Goal: Information Seeking & Learning: Check status

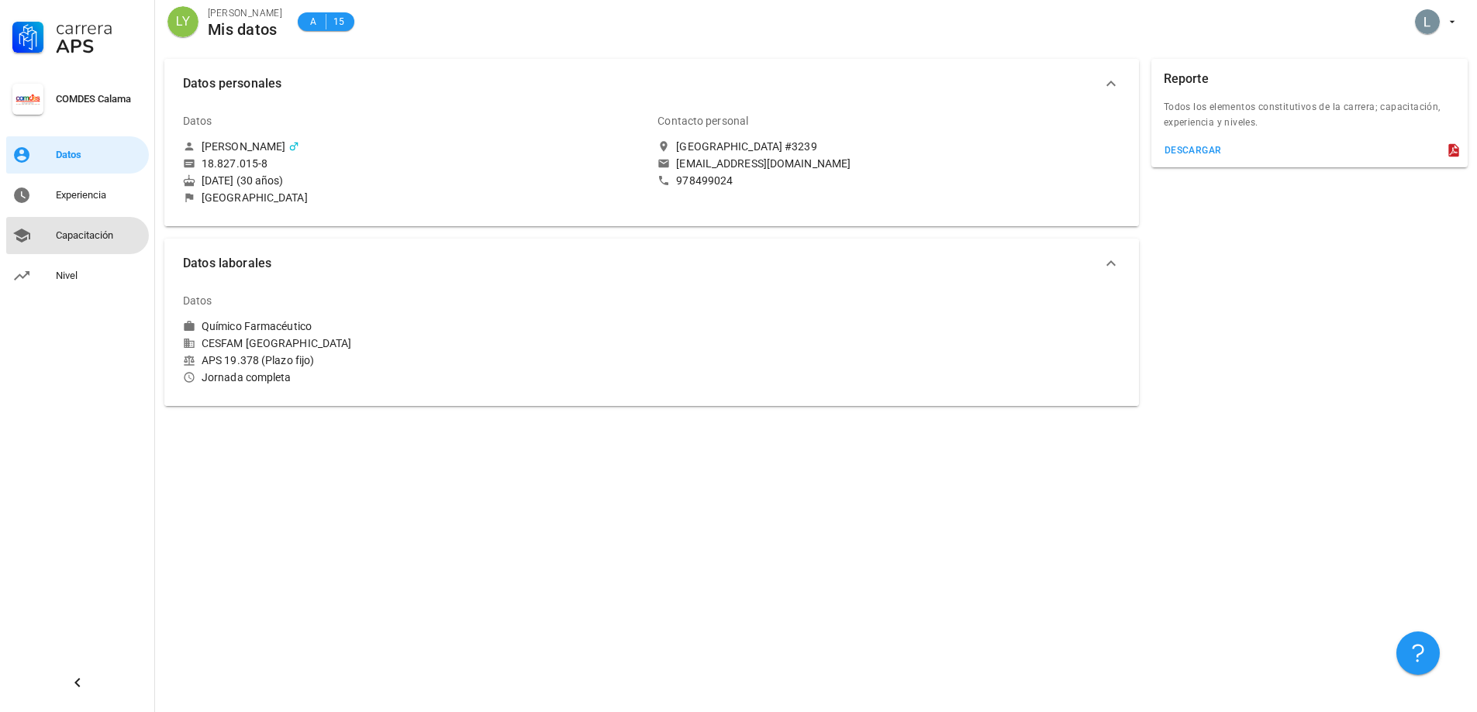
click at [89, 226] on div "Capacitación" at bounding box center [99, 235] width 87 height 25
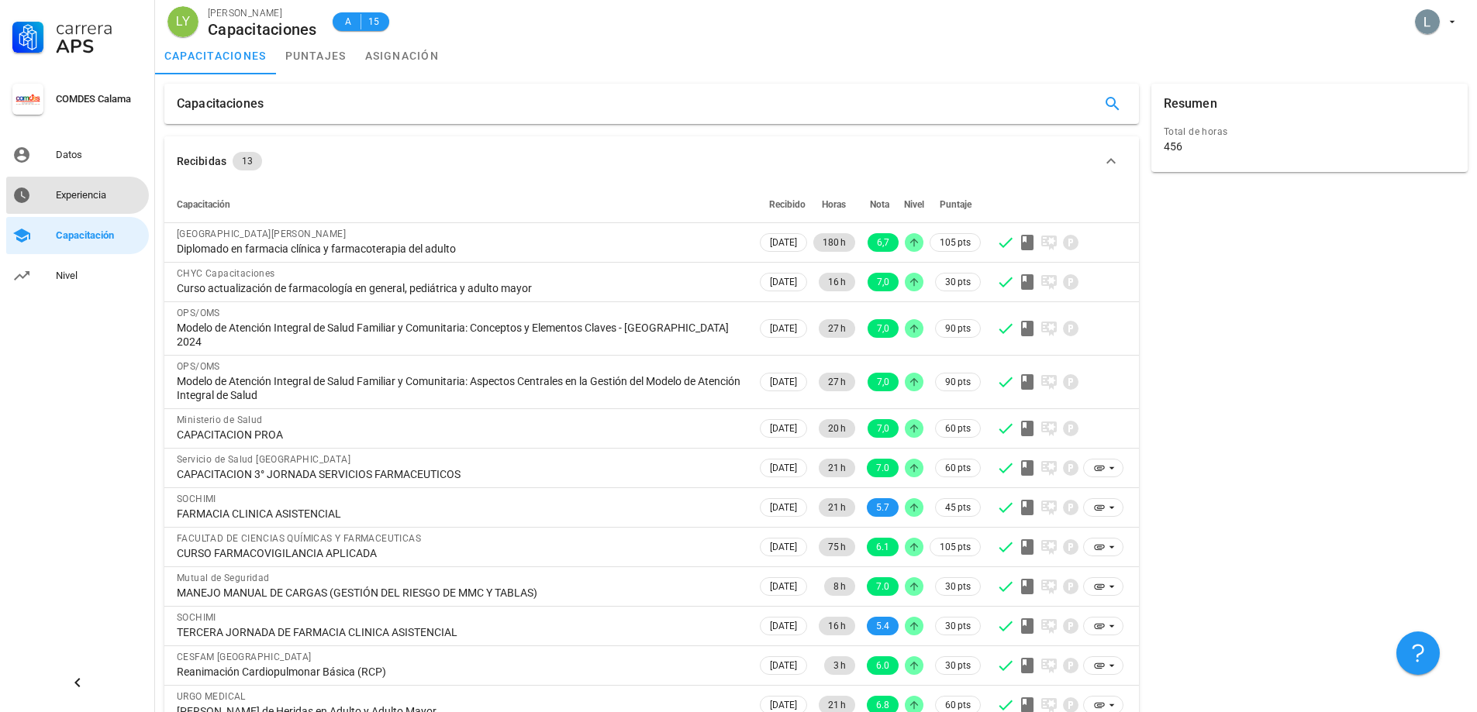
click at [107, 198] on div "Experiencia" at bounding box center [99, 195] width 87 height 12
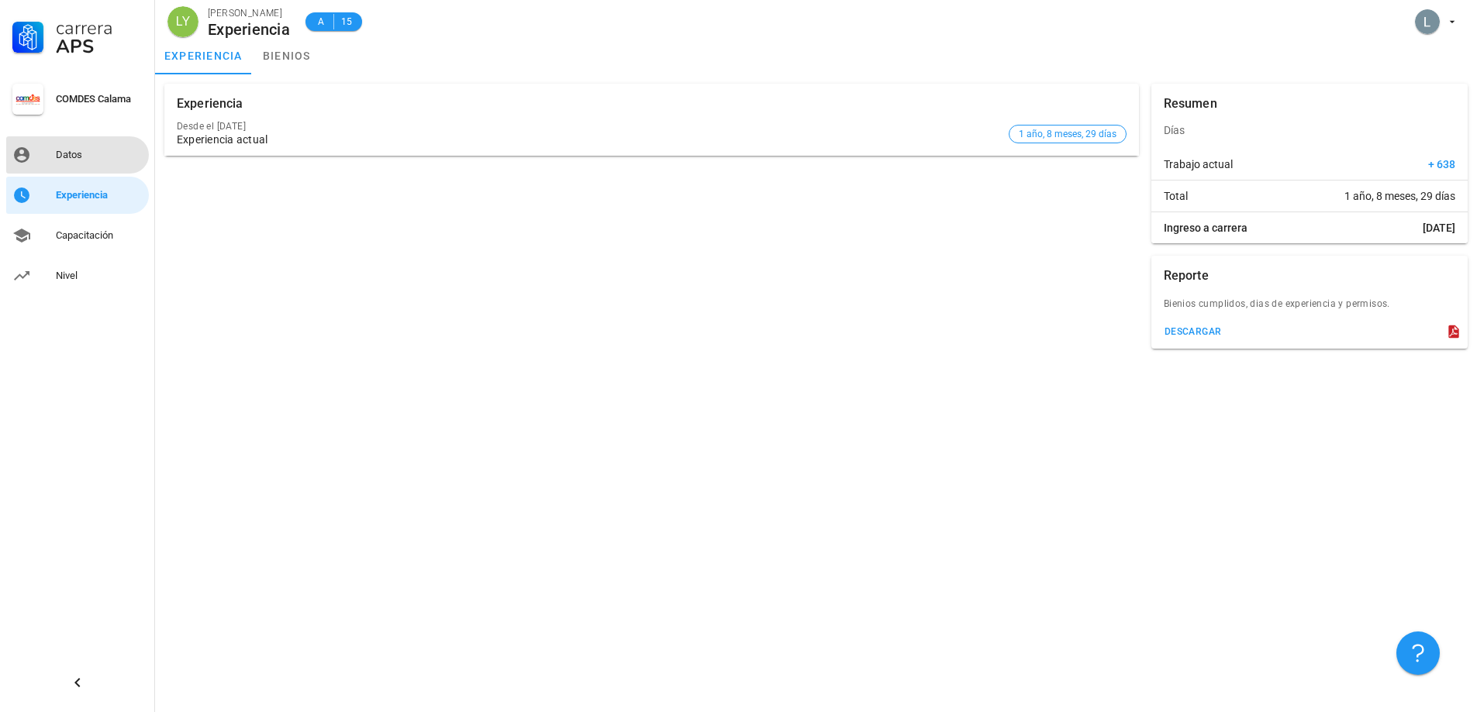
click at [110, 153] on div "Datos" at bounding box center [99, 155] width 87 height 12
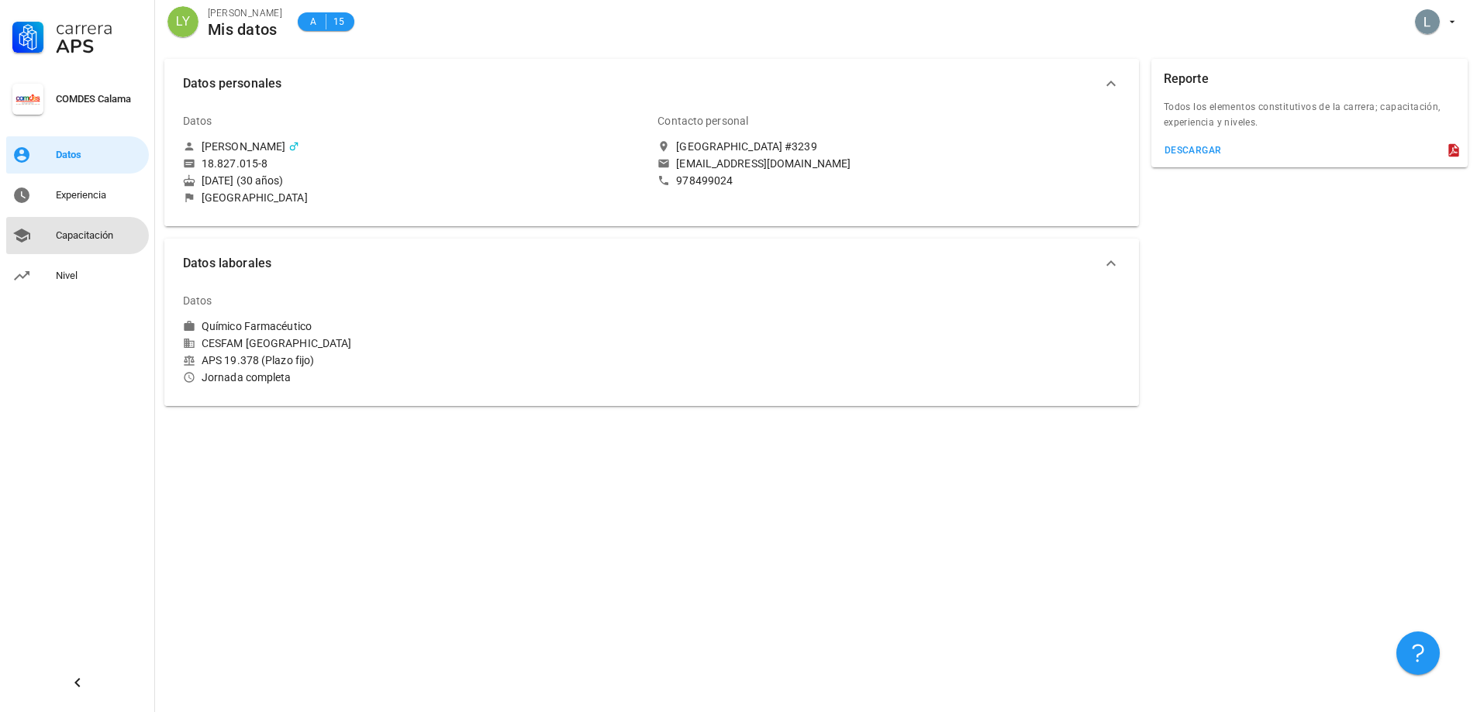
click at [62, 241] on div "Capacitación" at bounding box center [99, 235] width 87 height 12
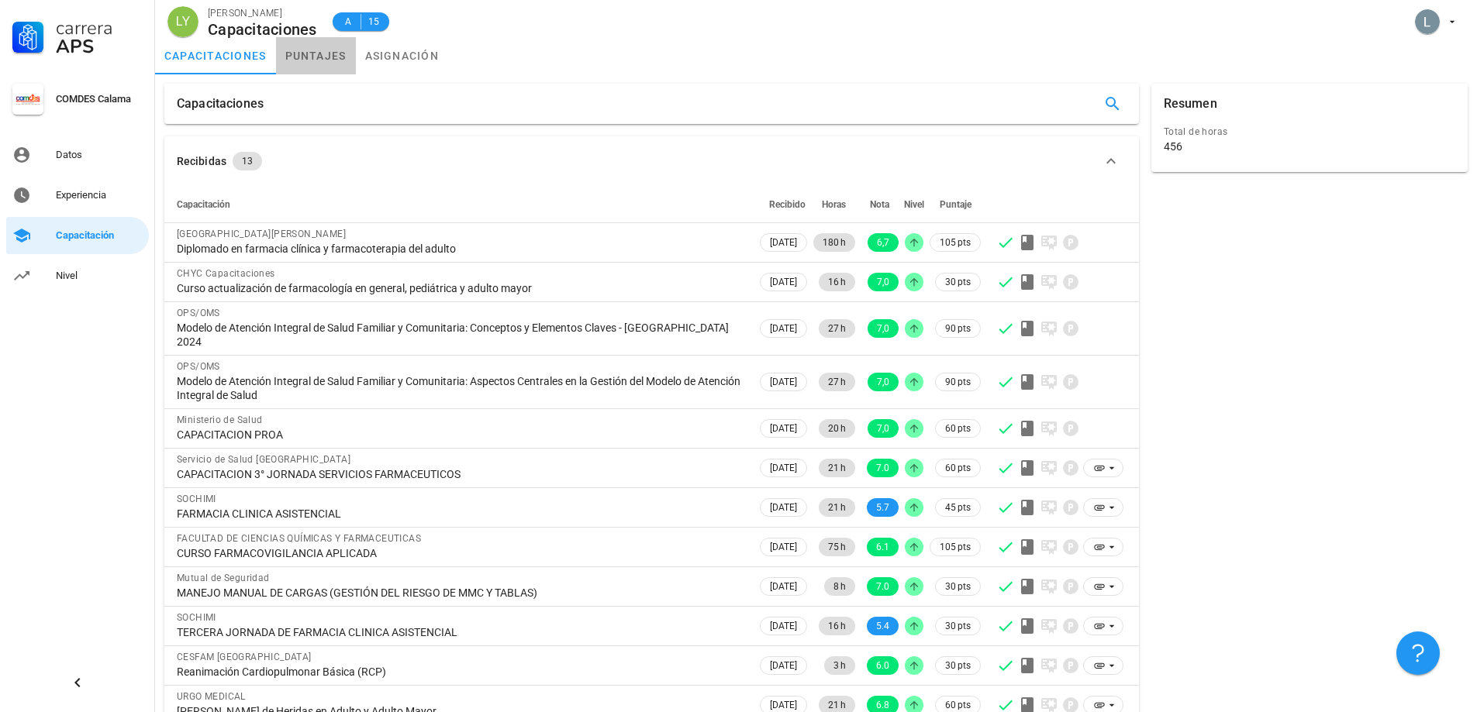
click at [312, 62] on link "puntajes" at bounding box center [316, 55] width 80 height 37
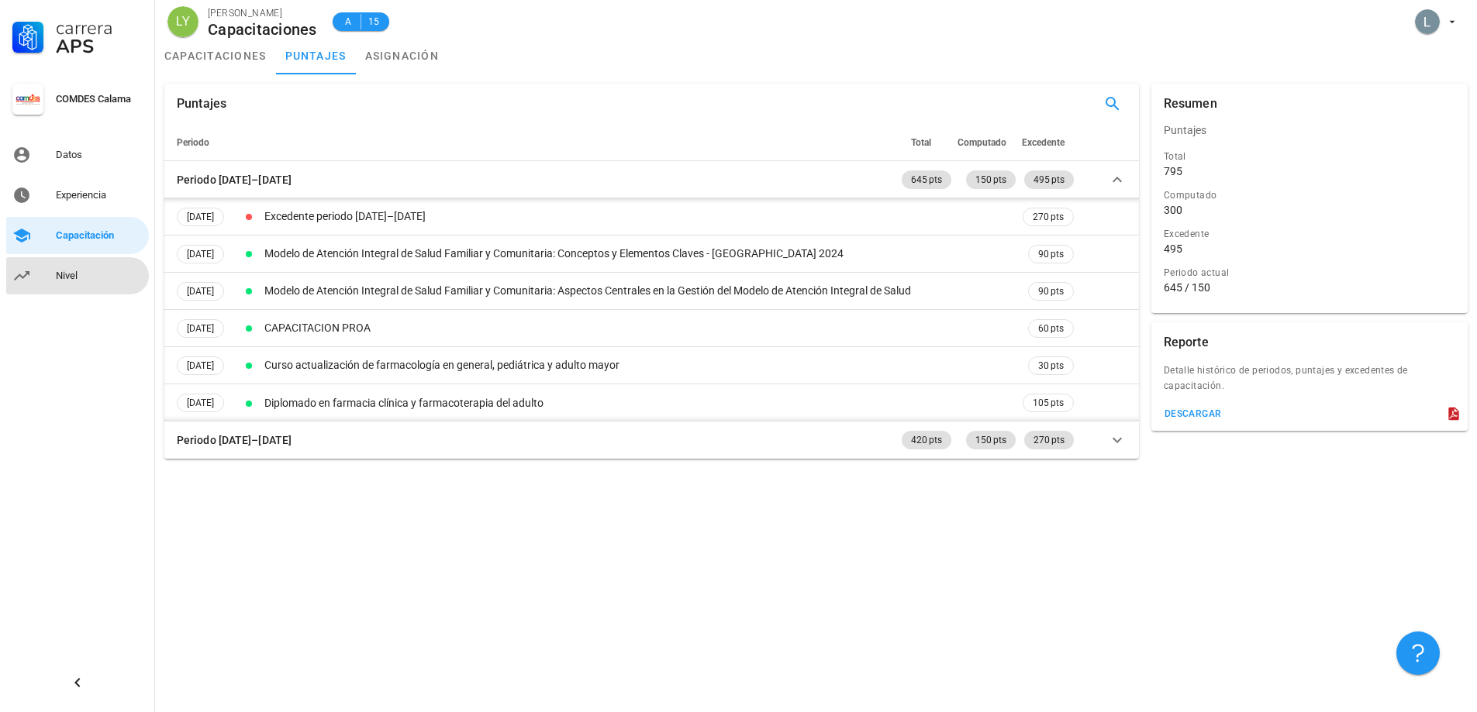
click at [68, 276] on div "Nivel" at bounding box center [99, 276] width 87 height 12
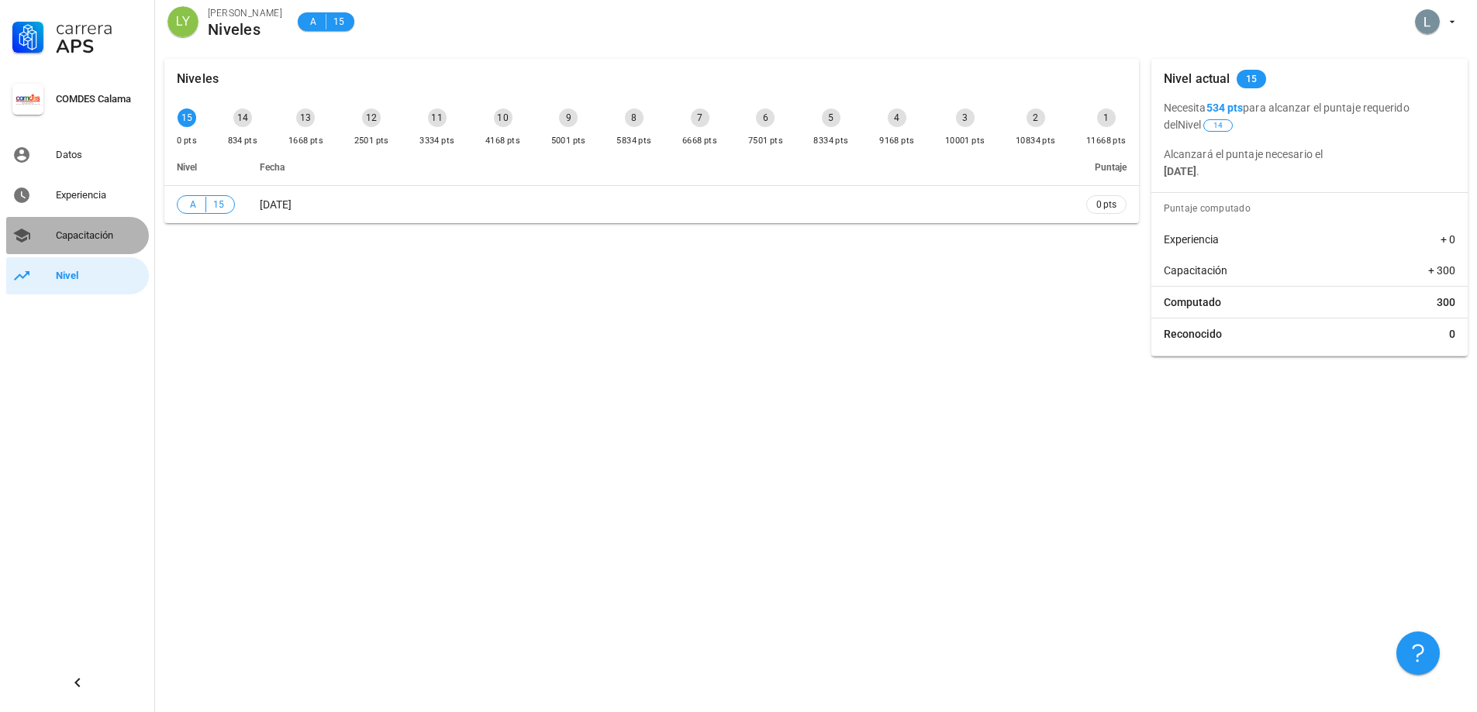
click at [55, 236] on link "Capacitación" at bounding box center [77, 235] width 143 height 37
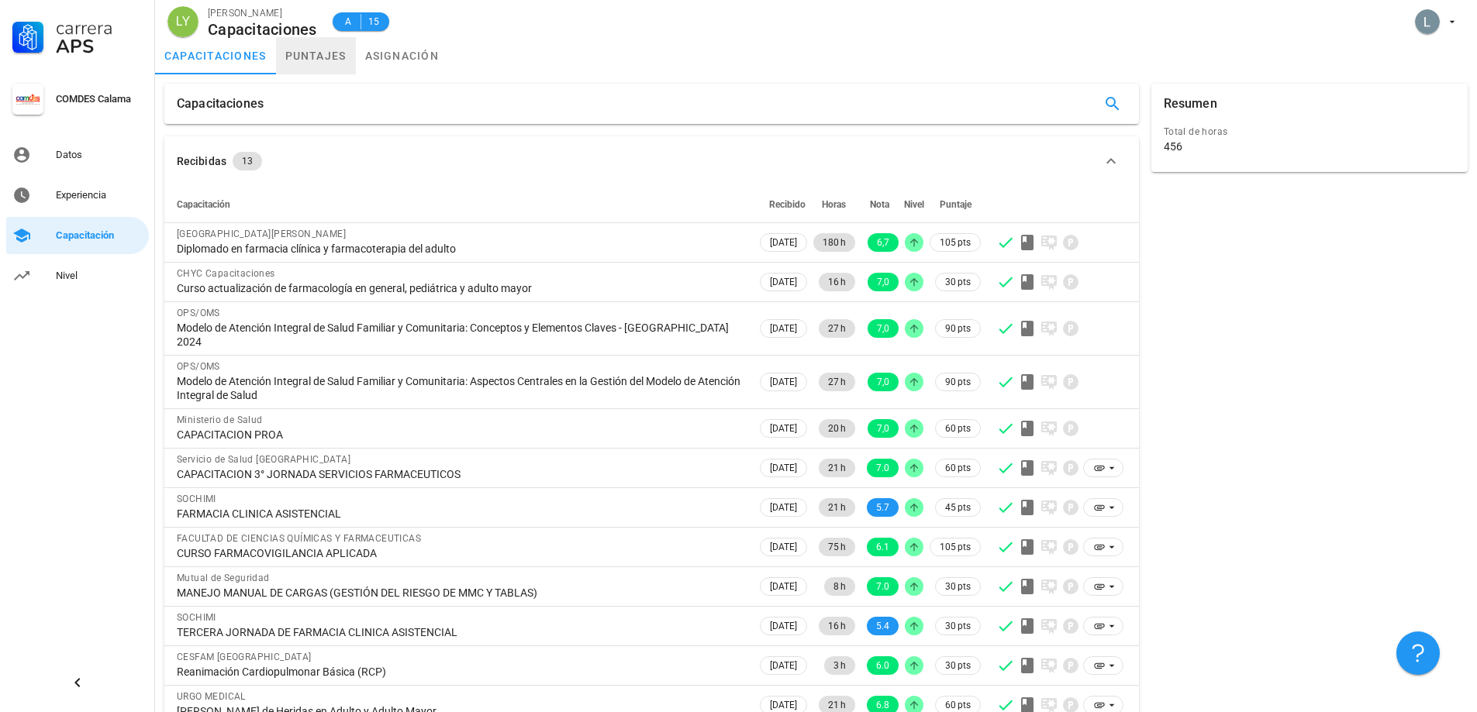
click at [311, 58] on link "puntajes" at bounding box center [316, 55] width 80 height 37
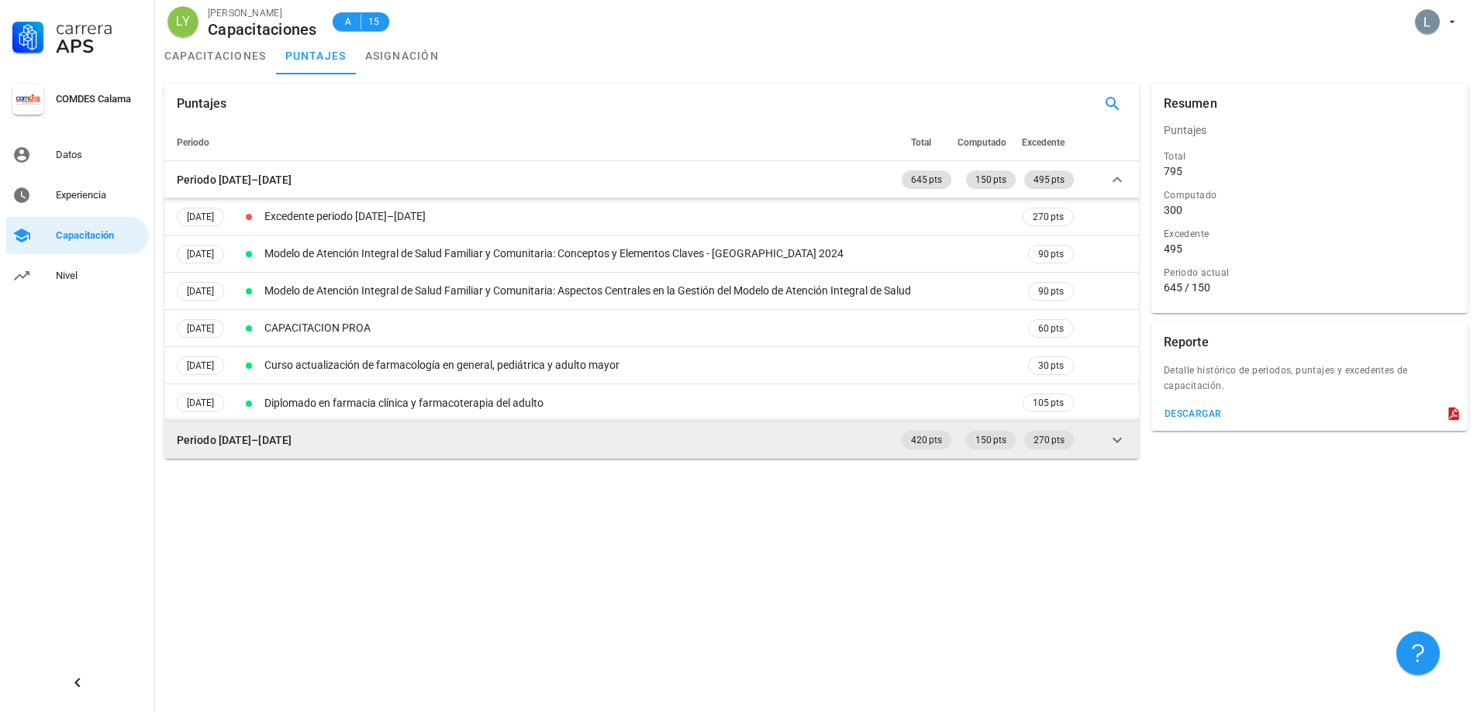
click at [834, 446] on td "Periodo [DATE]–[DATE]" at bounding box center [531, 440] width 734 height 37
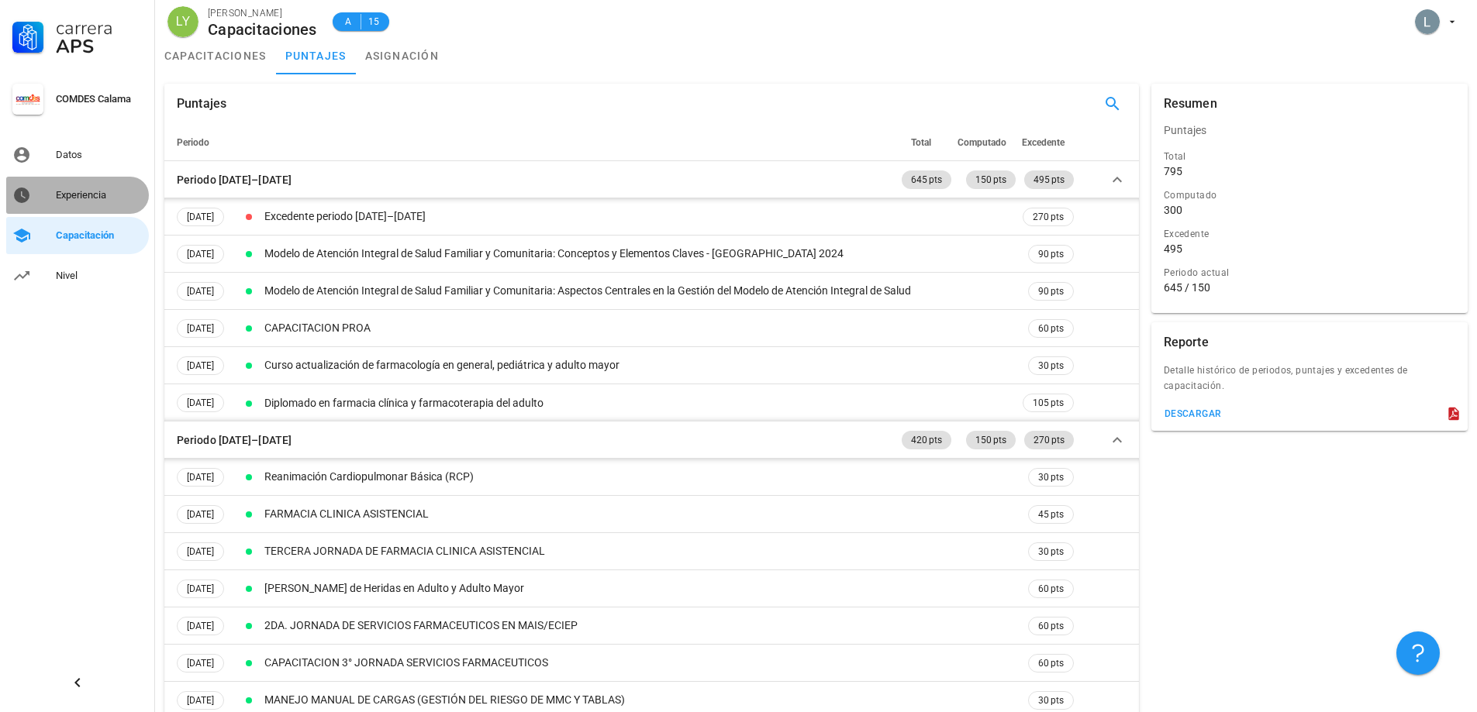
click at [84, 190] on div "Experiencia" at bounding box center [99, 195] width 87 height 12
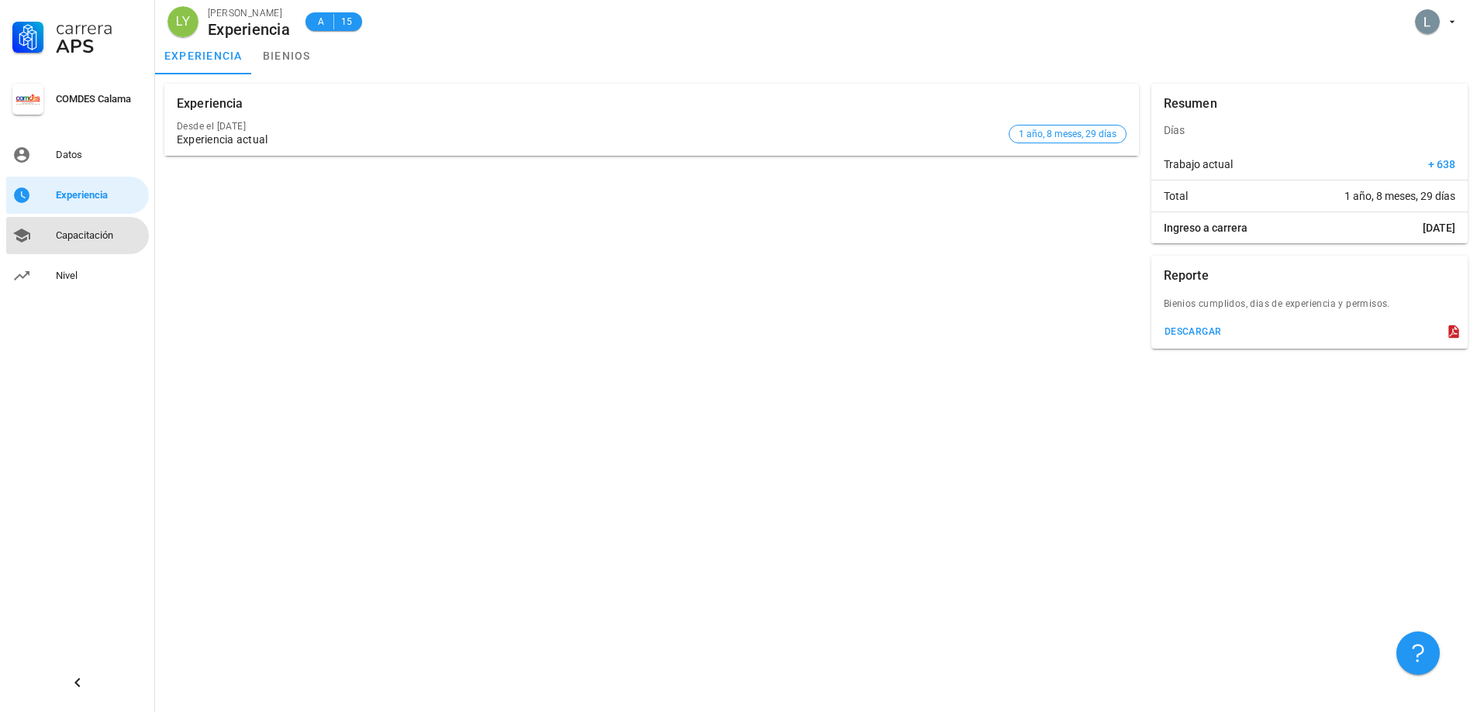
click at [79, 225] on div "Capacitación" at bounding box center [99, 235] width 87 height 25
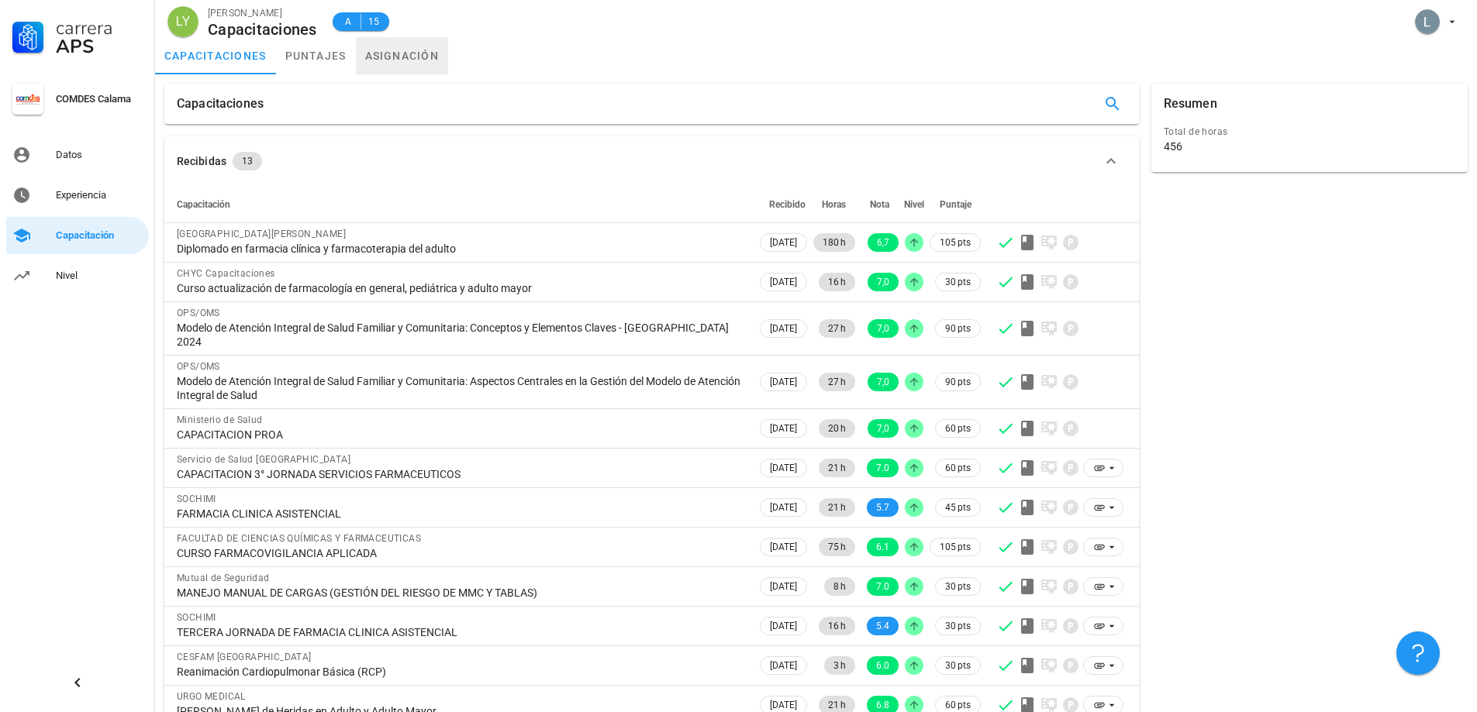
click at [411, 52] on link "asignación" at bounding box center [402, 55] width 93 height 37
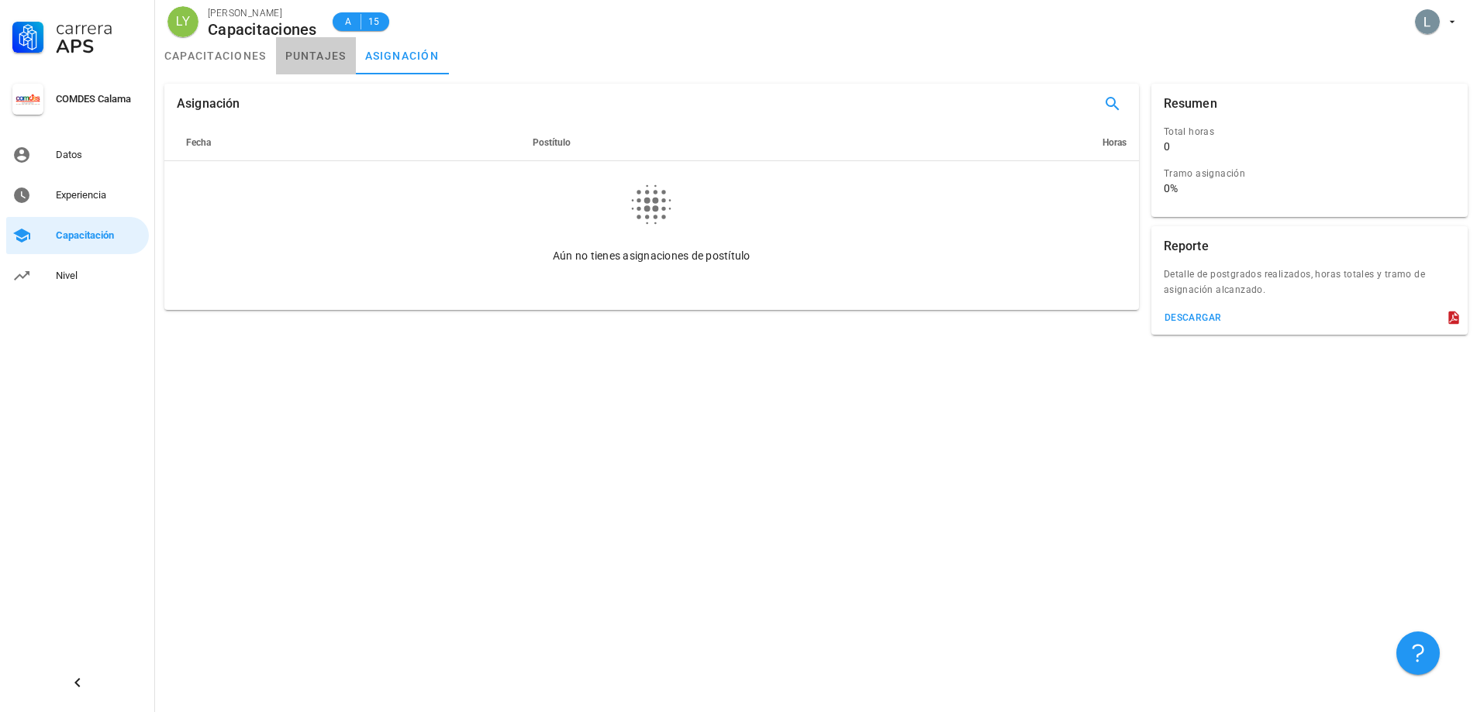
click at [333, 54] on link "puntajes" at bounding box center [316, 55] width 80 height 37
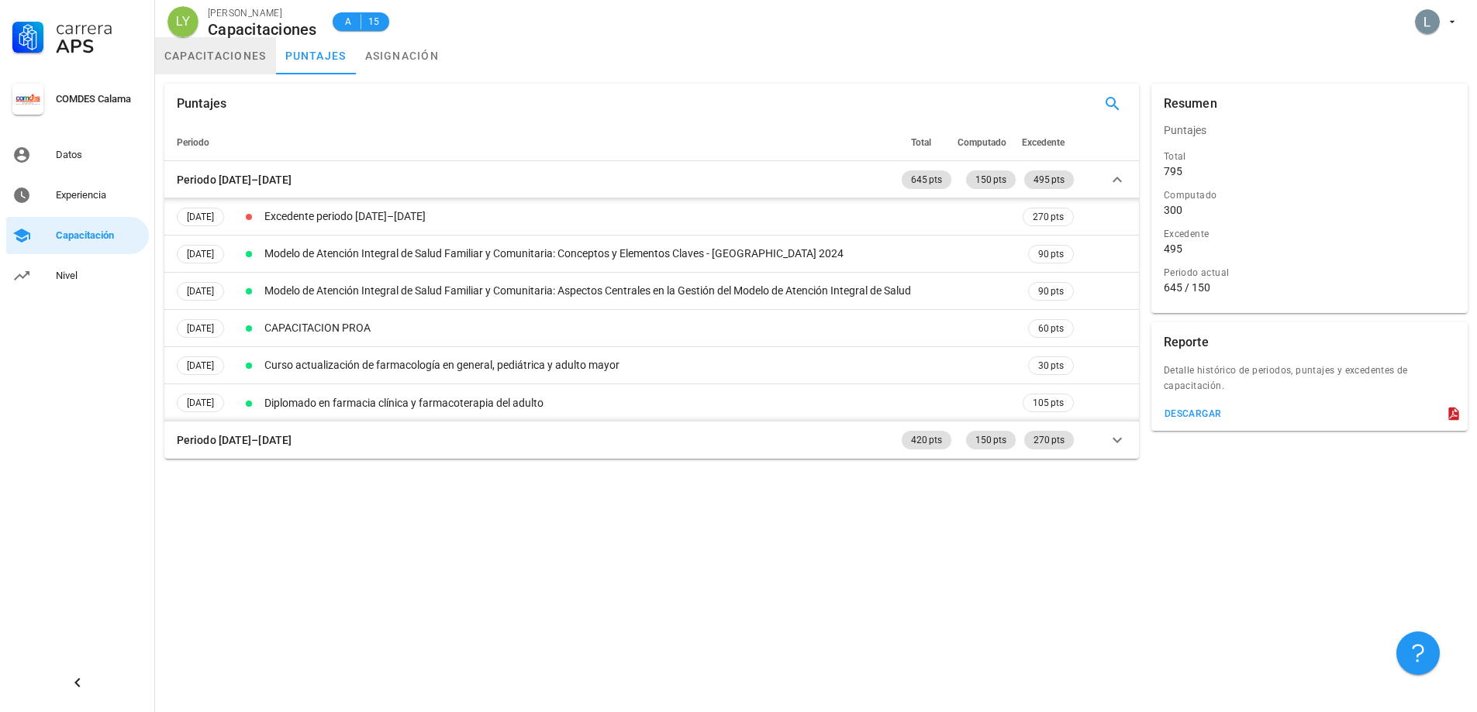
click at [196, 60] on link "capacitaciones" at bounding box center [215, 55] width 121 height 37
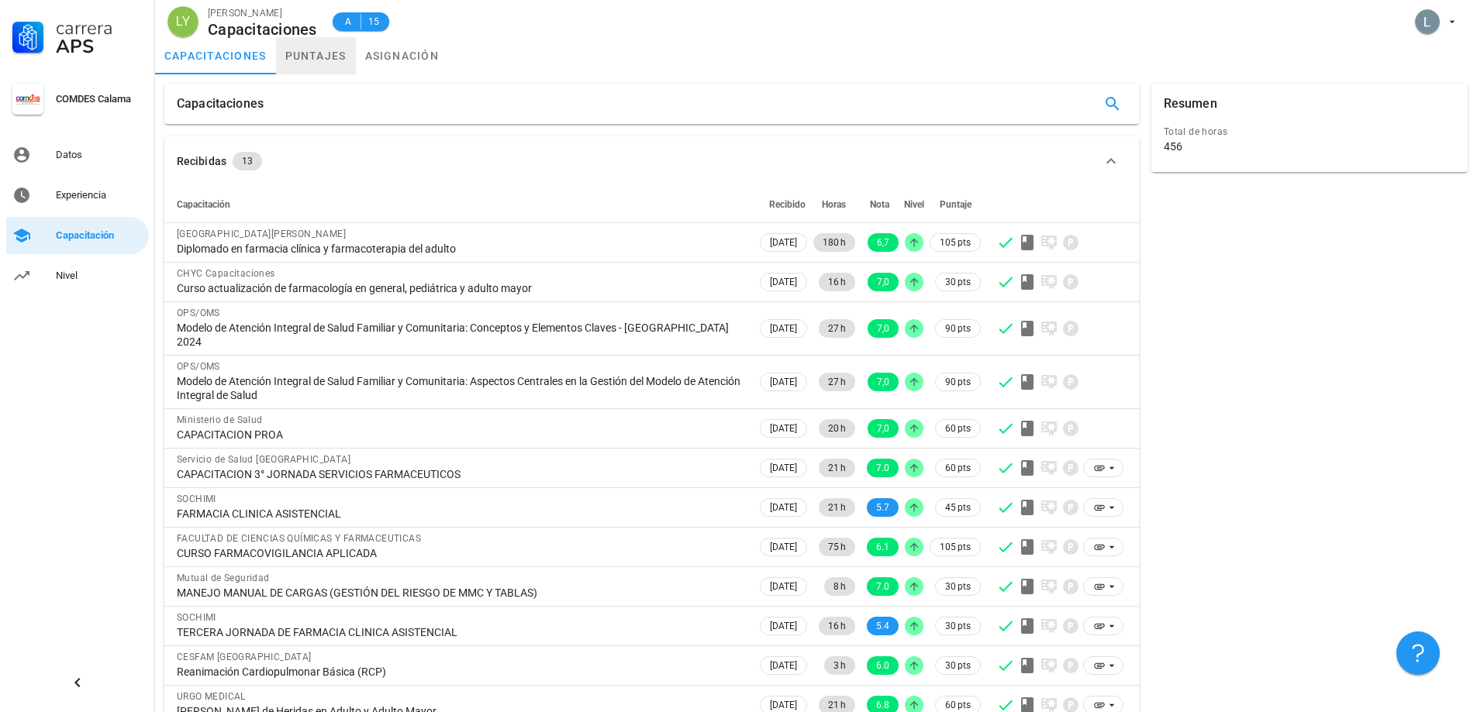
click at [297, 60] on link "puntajes" at bounding box center [316, 55] width 80 height 37
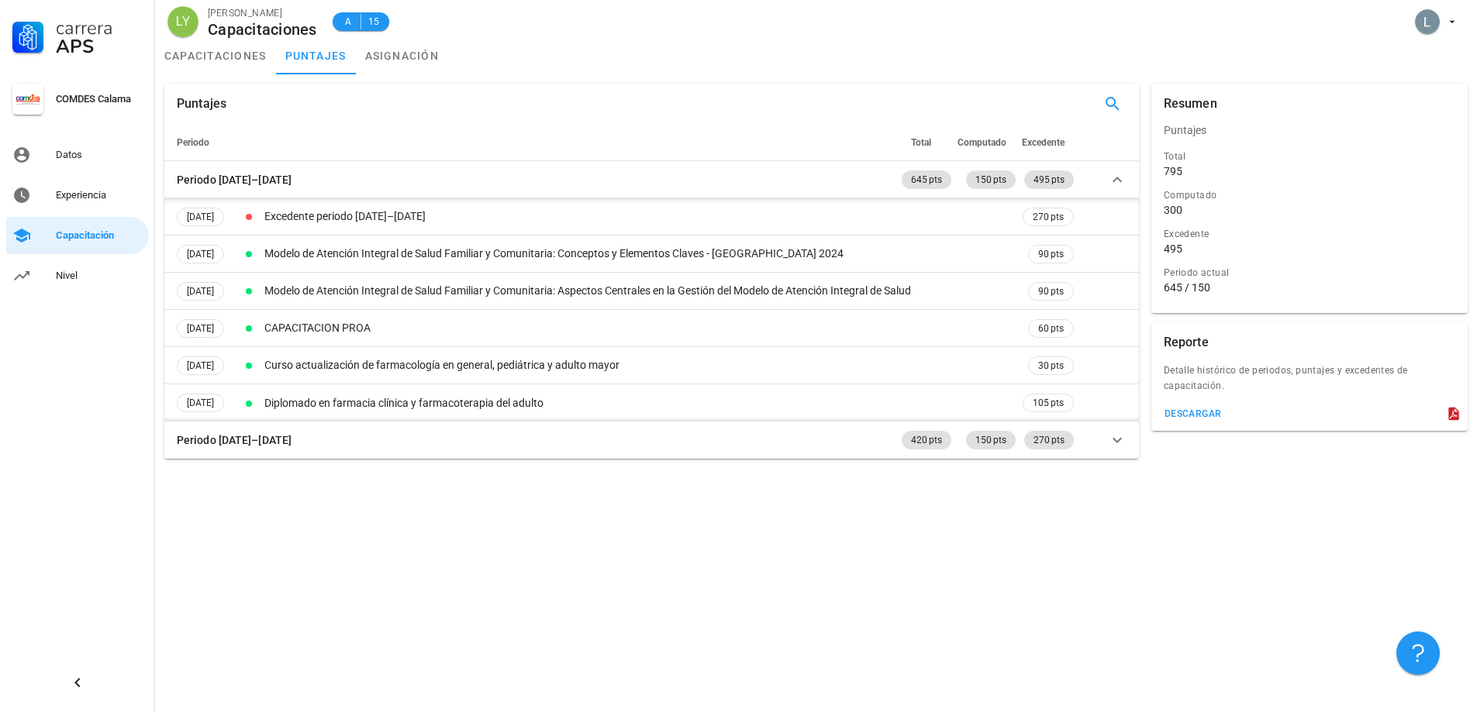
click at [459, 63] on div "capacitaciones puntajes asignación" at bounding box center [815, 55] width 1321 height 37
click at [401, 55] on link "asignación" at bounding box center [402, 55] width 93 height 37
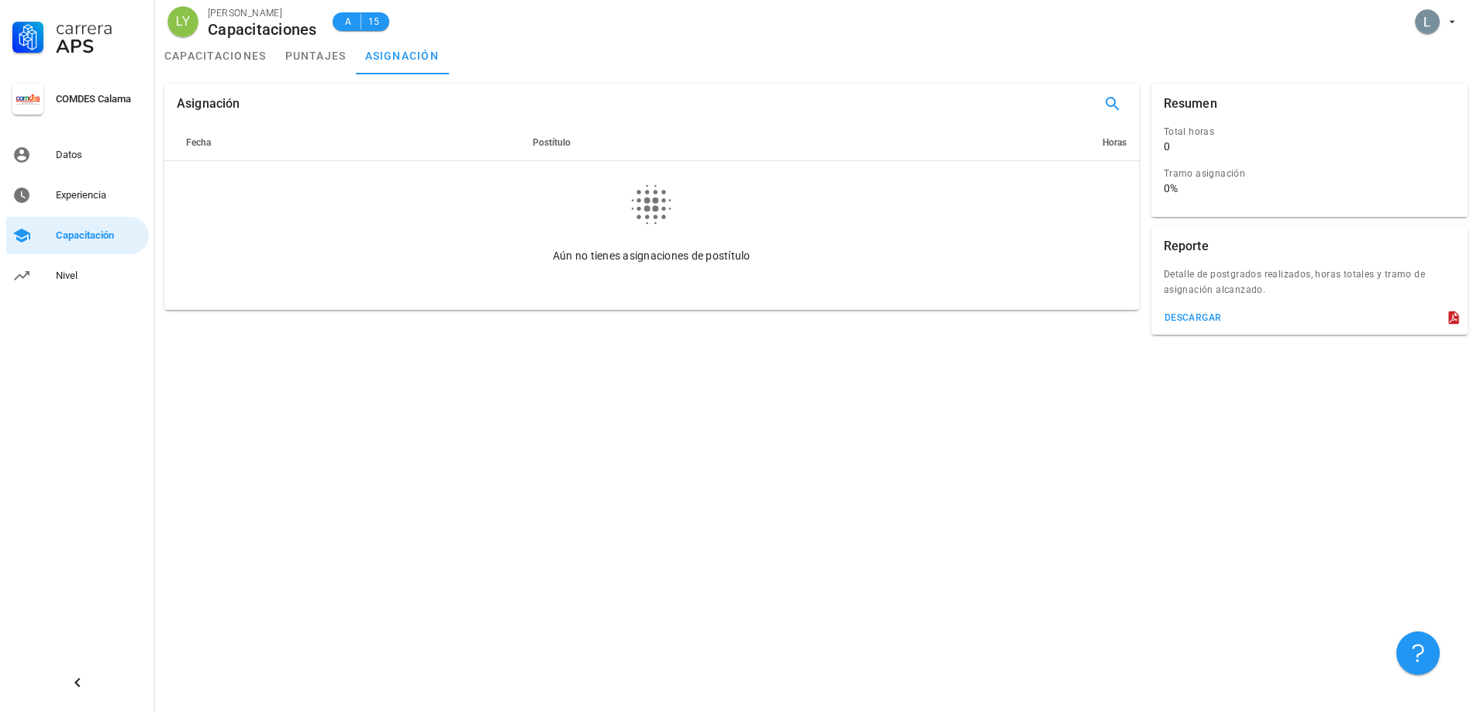
click at [219, 74] on div "Asignación Fecha Postítulo Horas Aún no tienes asignaciones de postítulo Resume…" at bounding box center [815, 209] width 1321 height 270
click at [284, 57] on link "puntajes" at bounding box center [316, 55] width 80 height 37
